Goal: Information Seeking & Learning: Learn about a topic

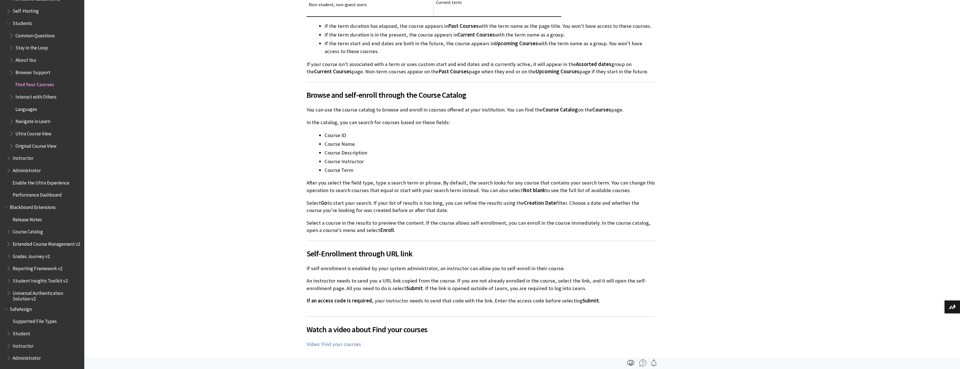
scroll to position [730, 0]
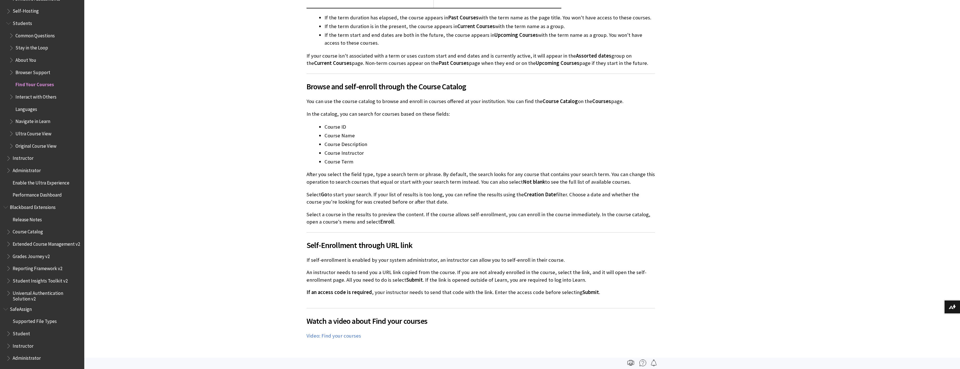
click at [12, 70] on span "Book outline for Blackboard Learn Help" at bounding box center [12, 71] width 6 height 7
click at [12, 70] on span "Book outline for Blackboard Learn Help" at bounding box center [12, 67] width 6 height 7
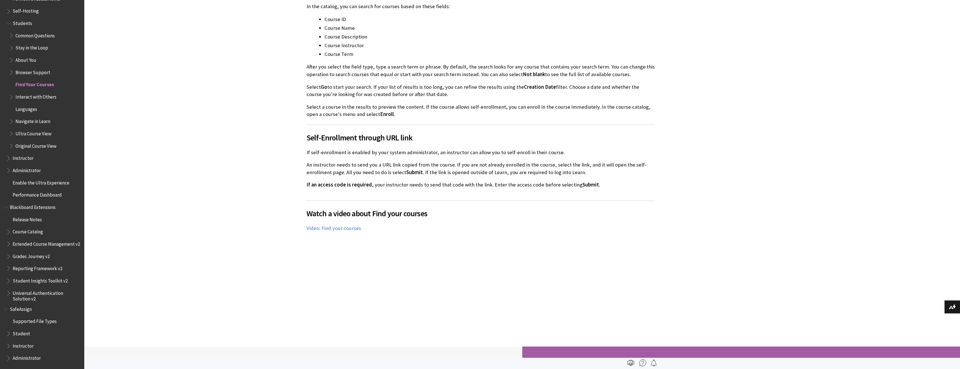
scroll to position [843, 0]
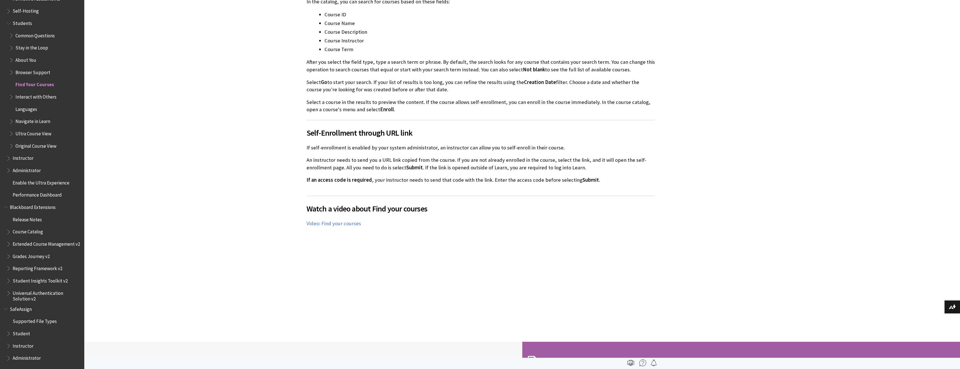
click at [8, 10] on span "Self-Hosting" at bounding box center [43, 11] width 75 height 10
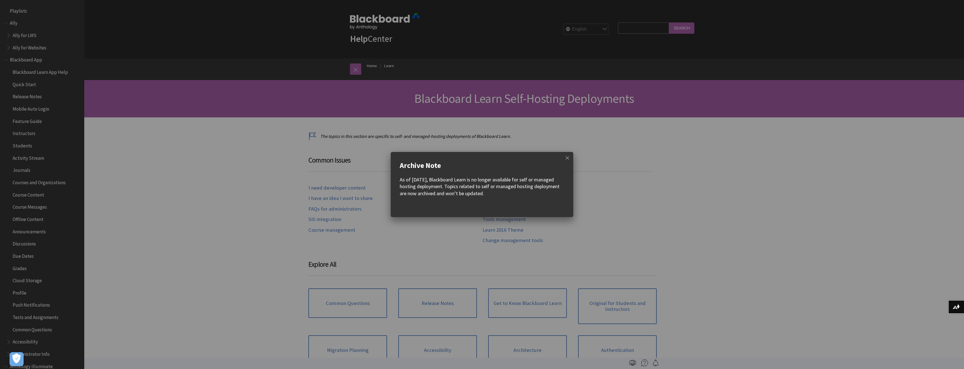
scroll to position [529, 0]
click at [570, 160] on span at bounding box center [568, 158] width 12 height 12
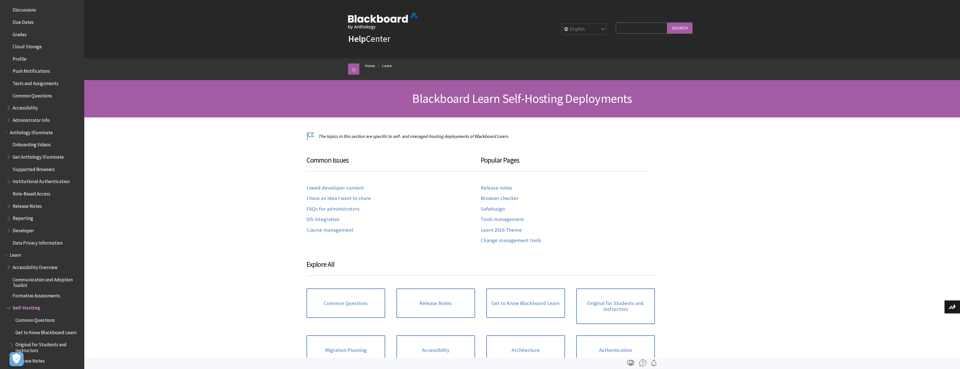
scroll to position [220, 0]
click at [21, 108] on span "Common Questions" at bounding box center [32, 109] width 39 height 8
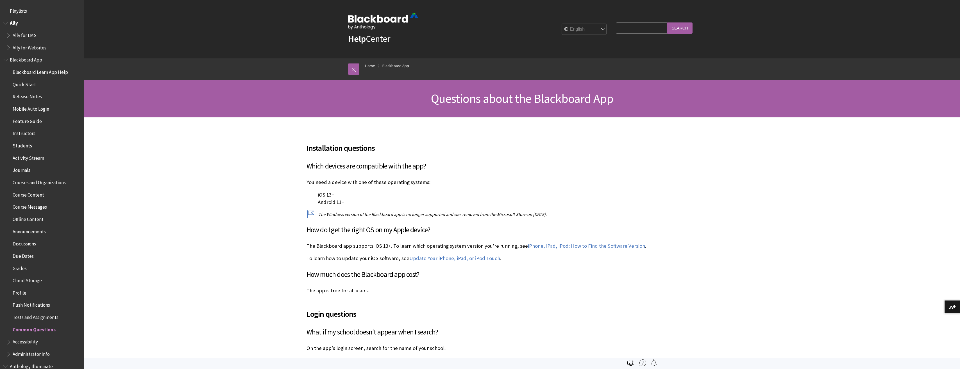
click at [8, 47] on span "Book outline for Anthology Ally Help" at bounding box center [9, 46] width 6 height 7
click at [7, 25] on span "Book outline for Anthology Ally Help" at bounding box center [6, 22] width 6 height 7
click at [8, 35] on span "Book outline for Blackboard App Help" at bounding box center [6, 34] width 6 height 7
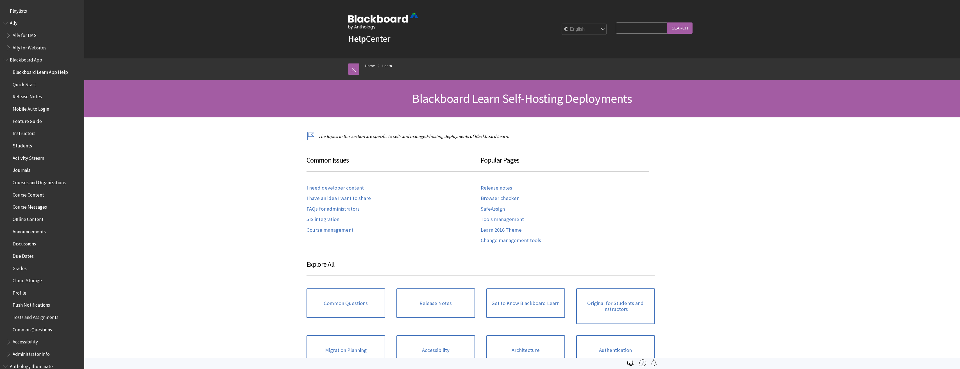
scroll to position [529, 0]
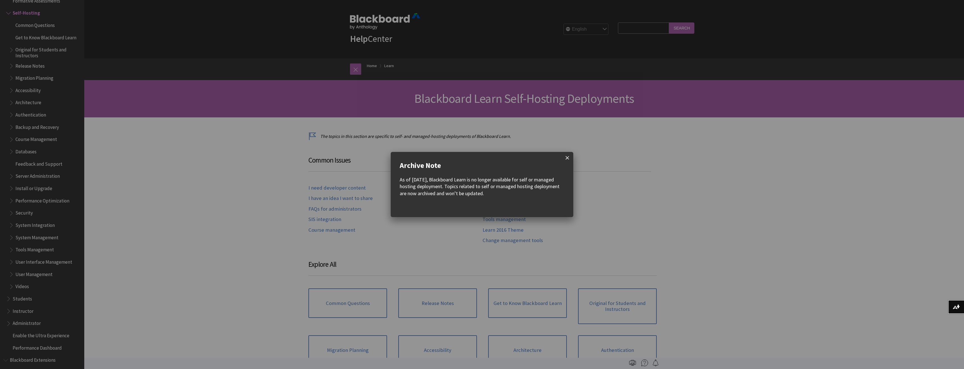
click at [570, 154] on span at bounding box center [568, 158] width 12 height 12
